Goal: Book appointment/travel/reservation

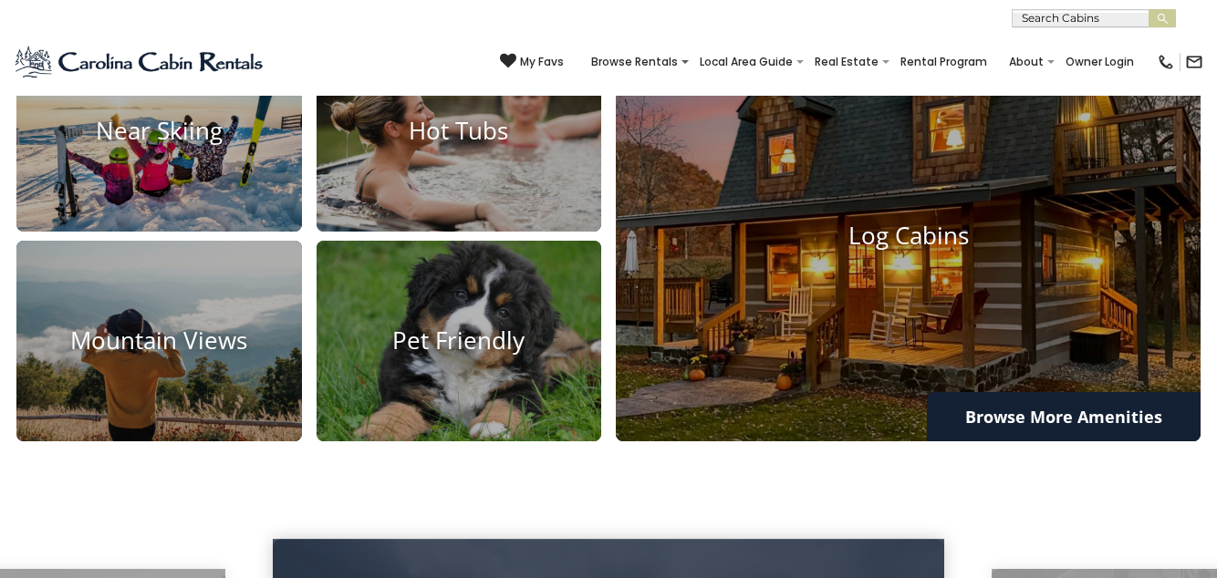
scroll to position [1263, 0]
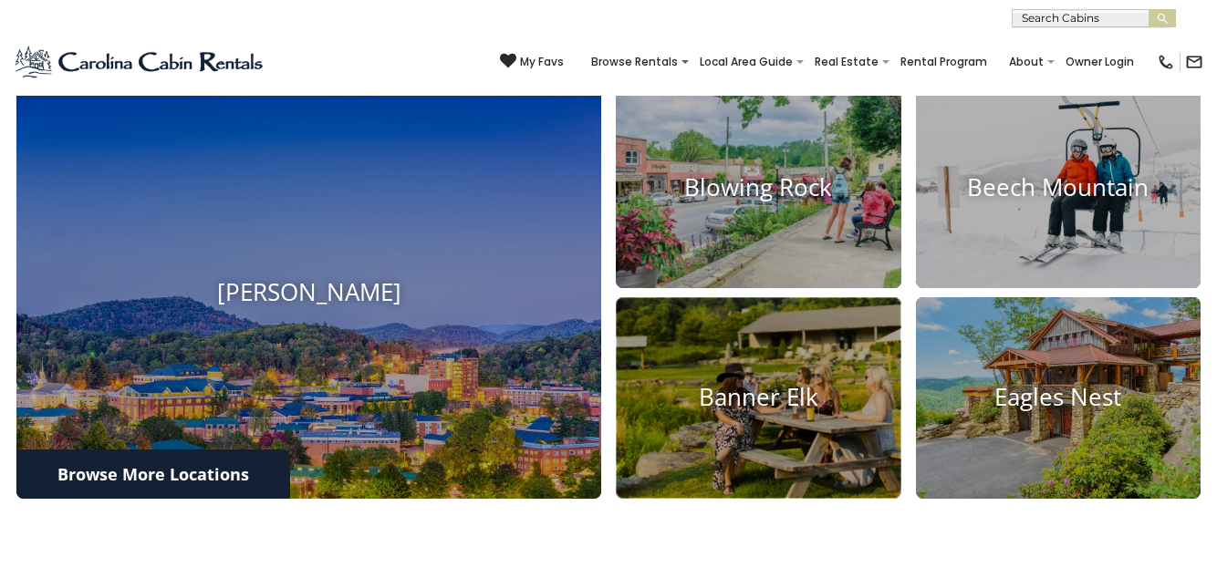
click at [812, 412] on h4 "Banner Elk" at bounding box center [759, 398] width 286 height 28
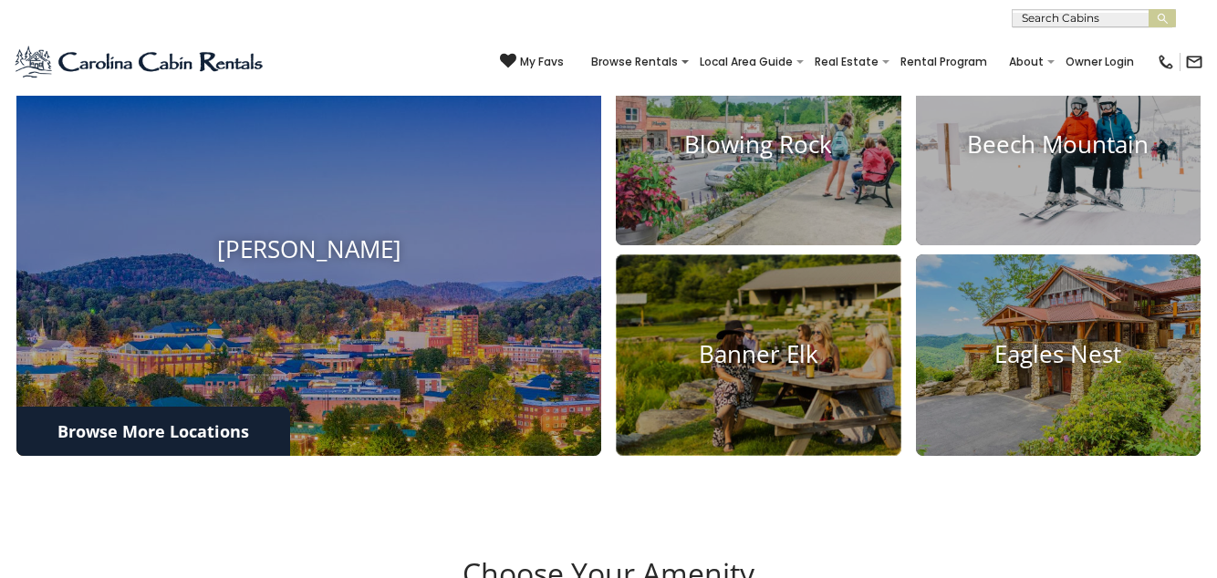
scroll to position [716, 0]
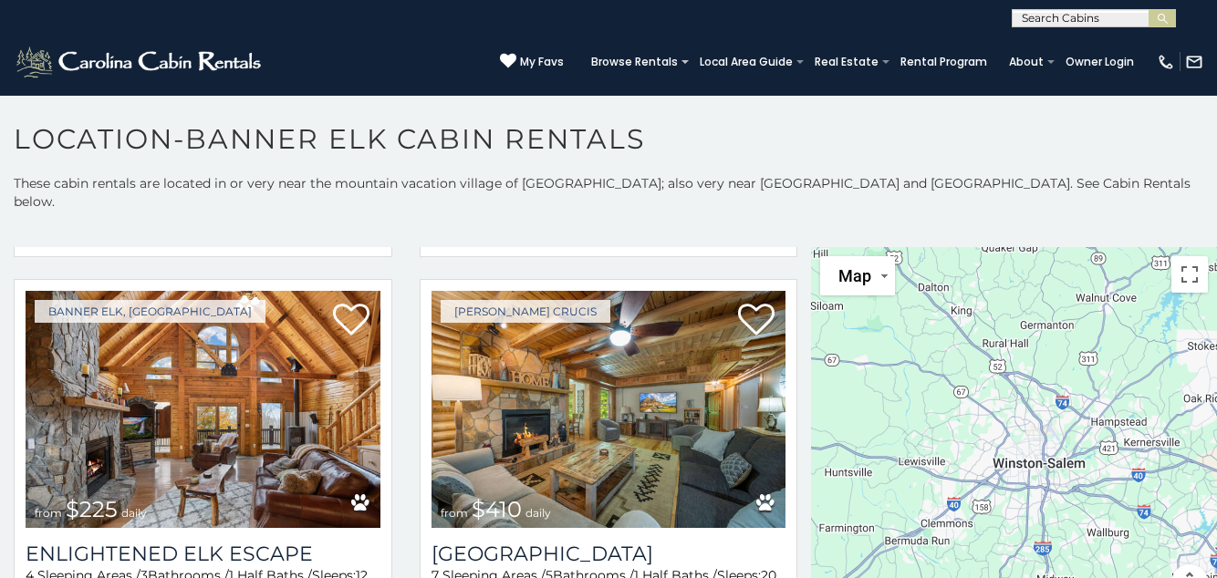
scroll to position [419, 0]
click at [301, 400] on img at bounding box center [203, 410] width 355 height 237
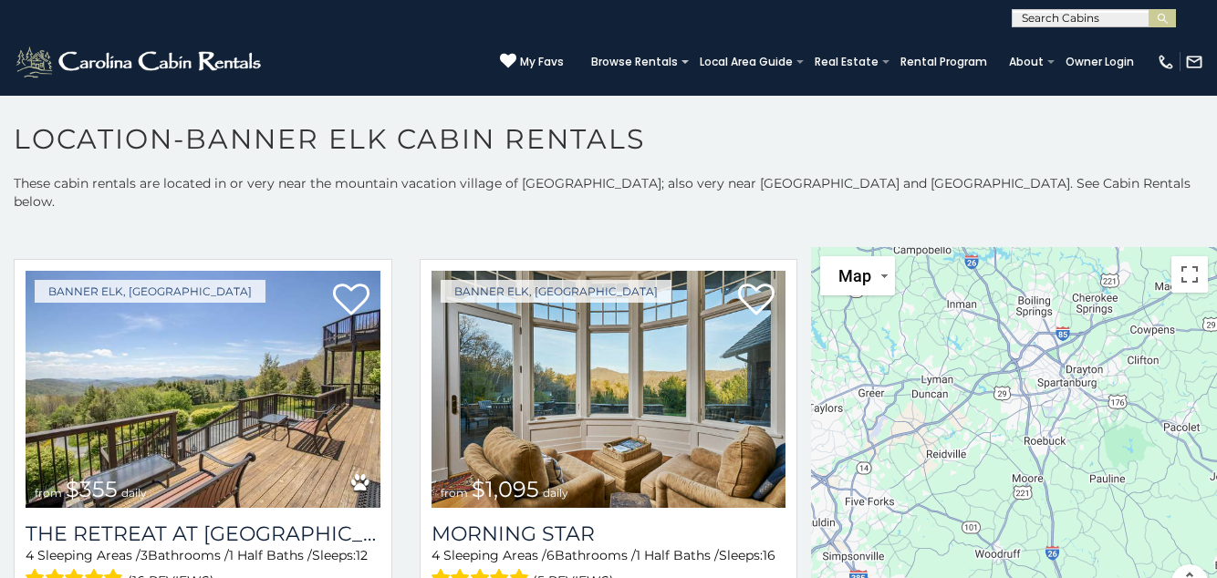
scroll to position [9, 0]
